Goal: Task Accomplishment & Management: Manage account settings

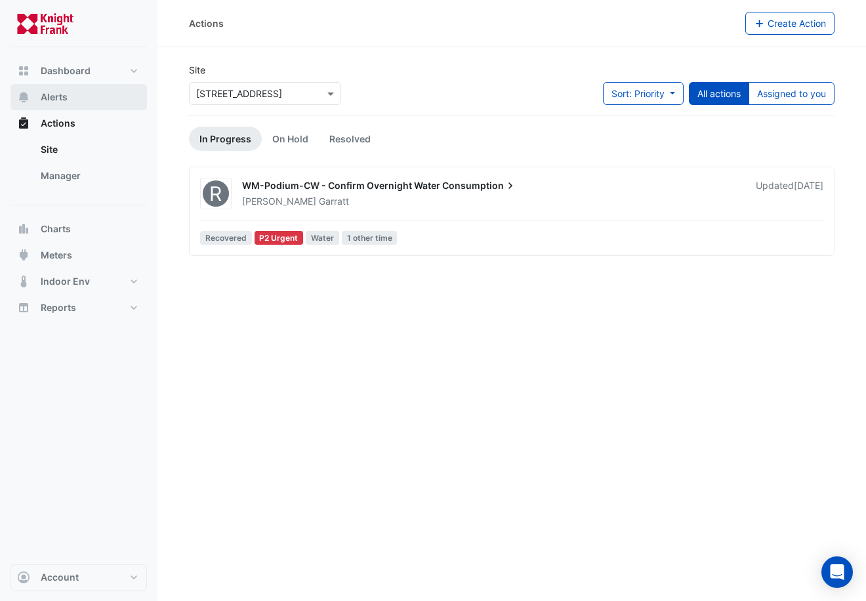
click at [58, 95] on span "Alerts" at bounding box center [54, 97] width 27 height 13
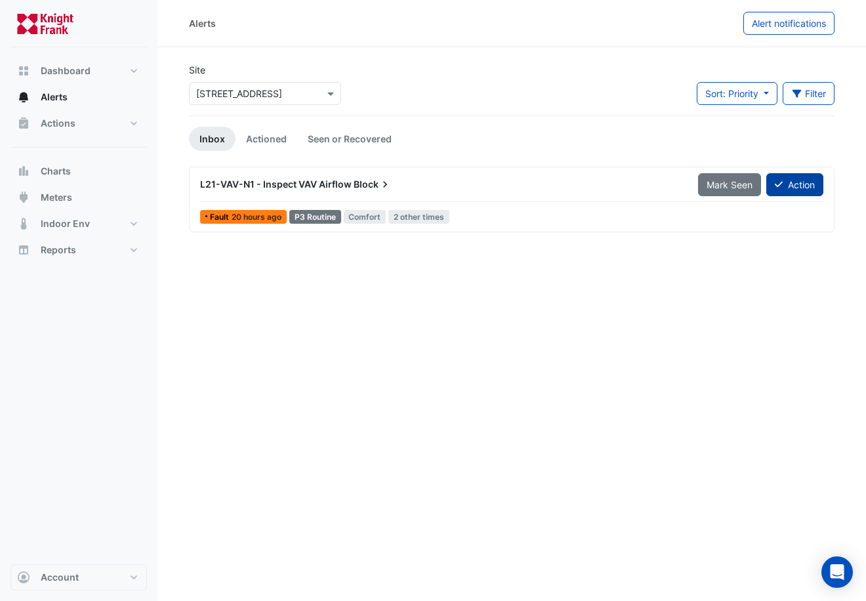
click at [809, 182] on button "Action" at bounding box center [795, 184] width 57 height 23
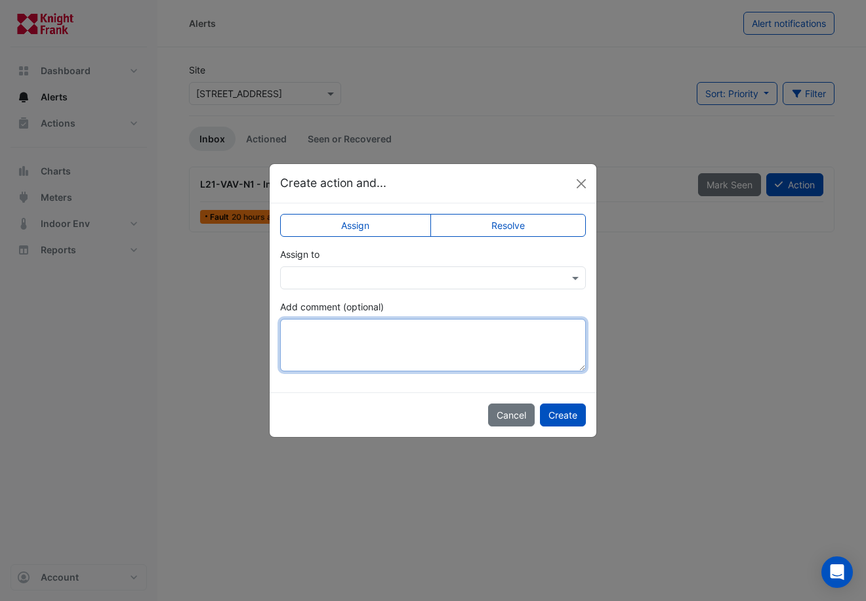
click at [366, 334] on textarea "Add comment (optional)" at bounding box center [433, 345] width 306 height 53
type textarea "**********"
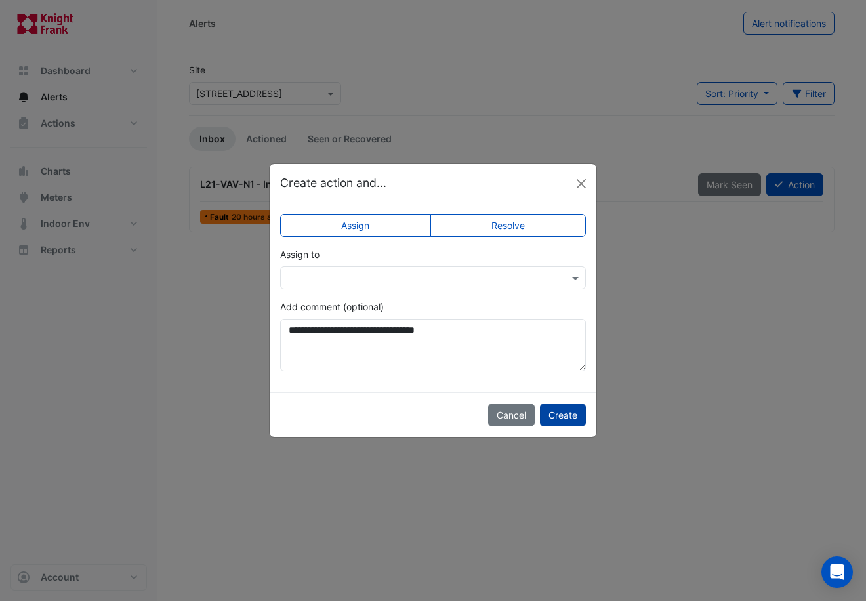
click at [565, 413] on button "Create" at bounding box center [563, 415] width 46 height 23
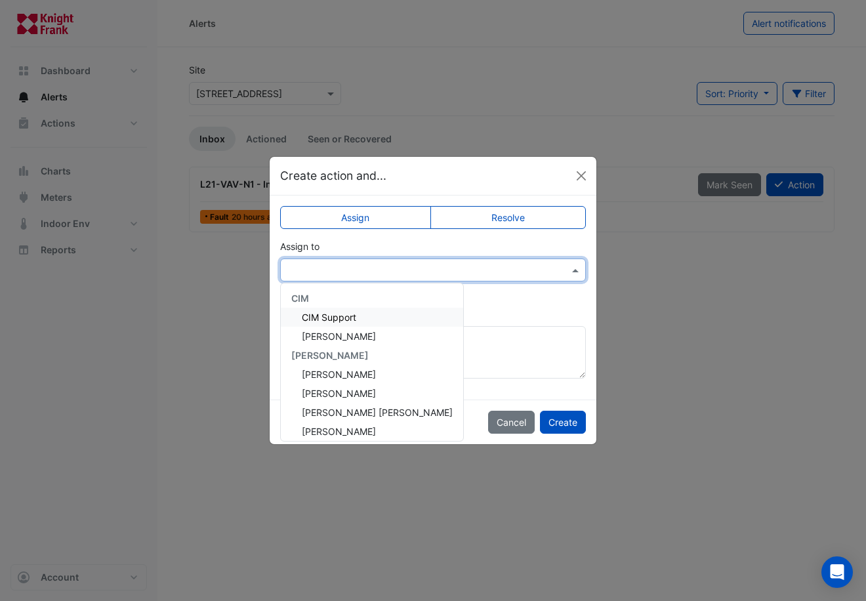
click at [500, 267] on input "text" at bounding box center [420, 271] width 265 height 14
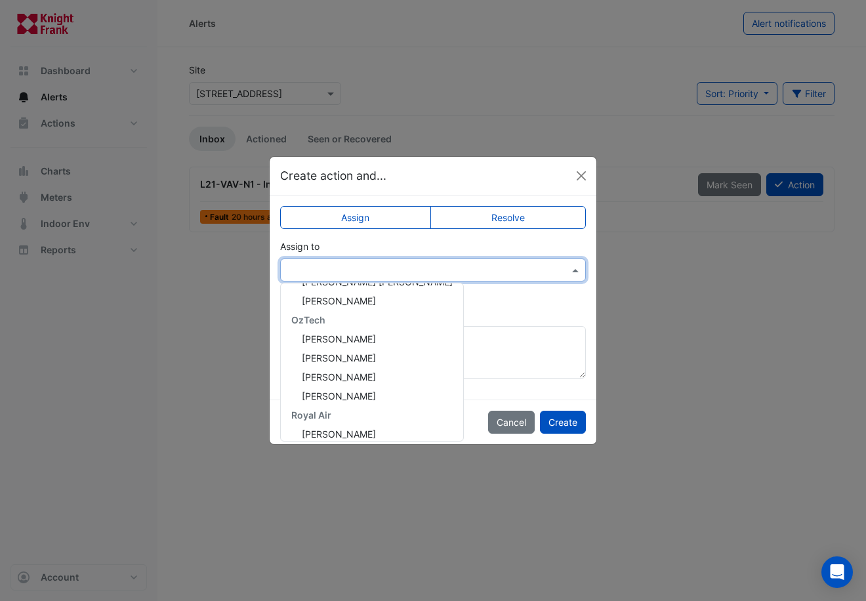
scroll to position [139, 0]
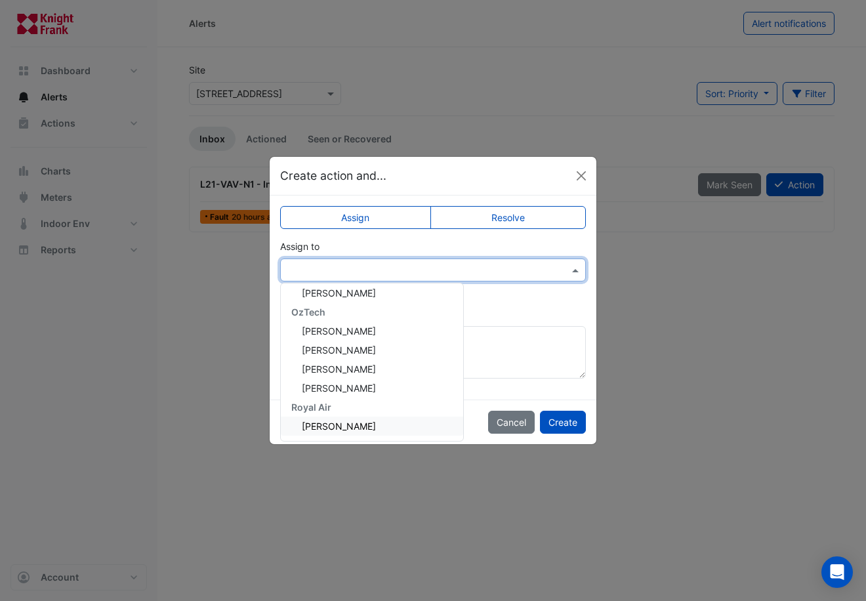
click at [356, 426] on span "[PERSON_NAME]" at bounding box center [339, 426] width 74 height 11
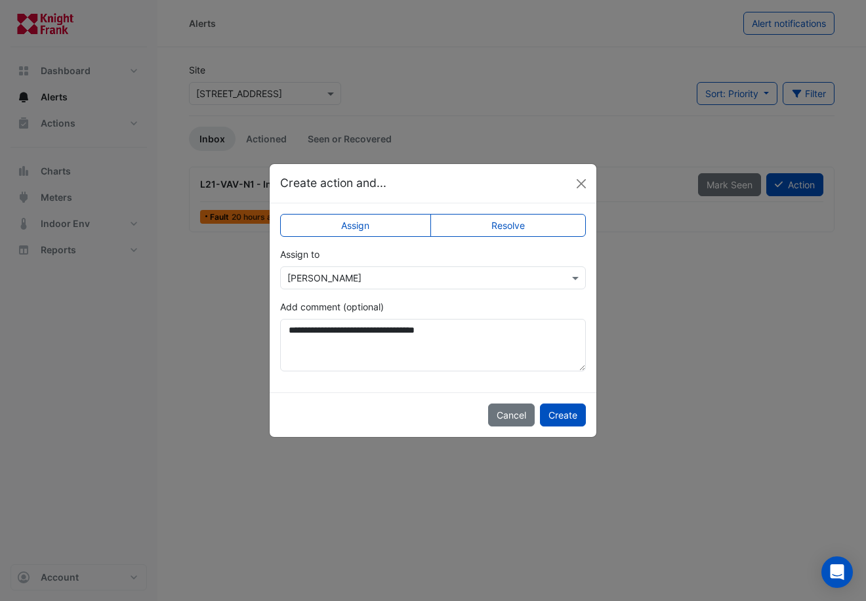
click at [668, 288] on ngb-modal-window "**********" at bounding box center [433, 300] width 866 height 601
click at [510, 221] on label "Resolve" at bounding box center [509, 225] width 156 height 23
click at [568, 414] on button "Create" at bounding box center [563, 415] width 46 height 23
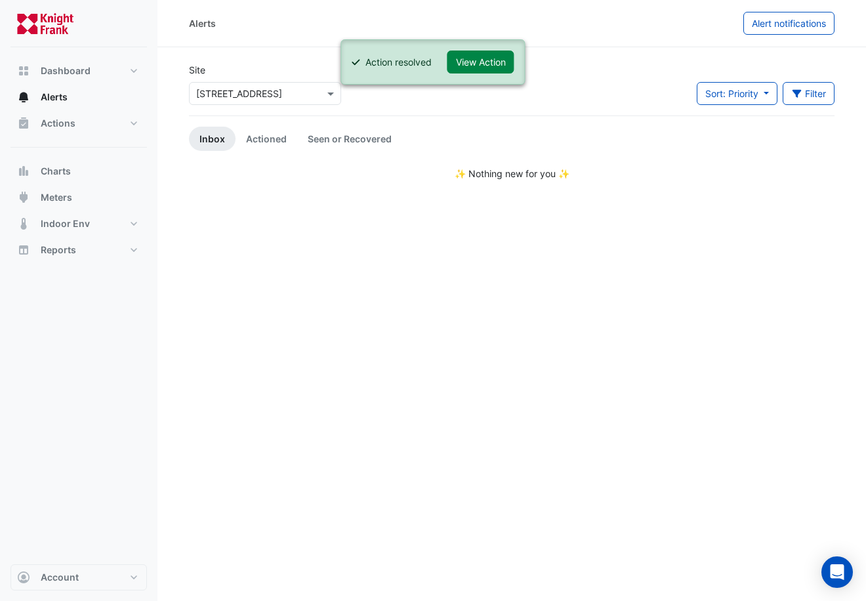
click at [374, 238] on div "Alerts Alert notifications Site Select a Site × [STREET_ADDRESS] Sort: Priority…" at bounding box center [512, 300] width 709 height 601
